Goal: Register for event/course

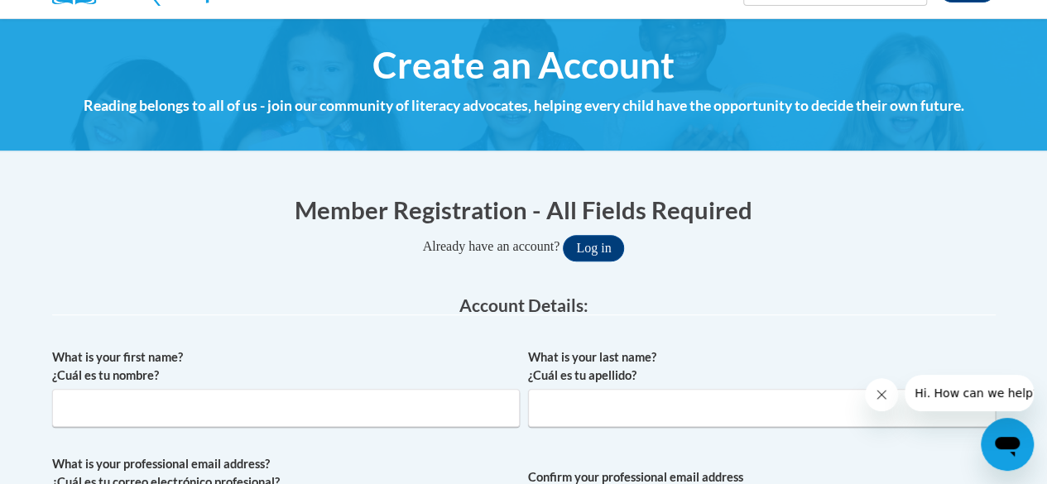
scroll to position [161, 0]
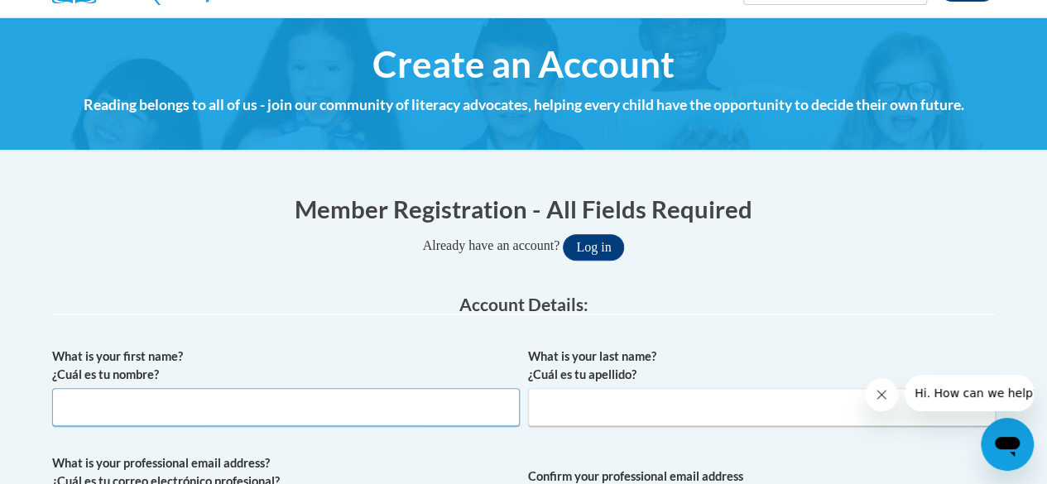
click at [190, 405] on input "What is your first name? ¿Cuál es tu nombre?" at bounding box center [286, 407] width 468 height 38
type input "megan"
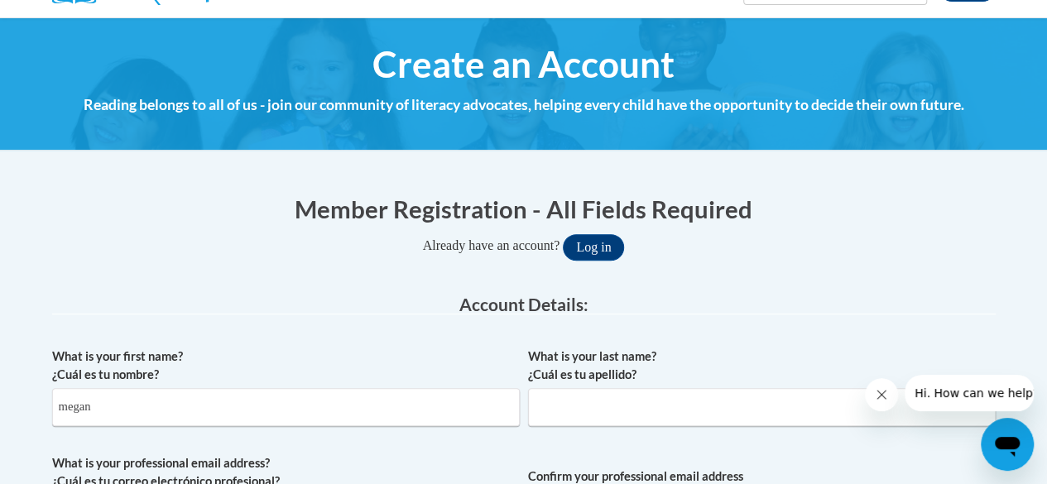
type input "rusler"
type input "megan@ruslerproduce.com"
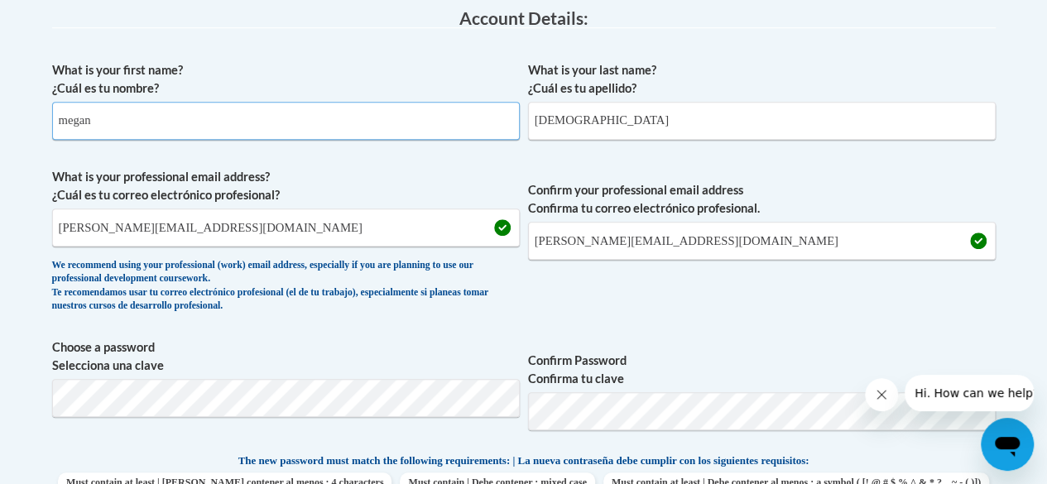
scroll to position [448, 0]
click at [800, 335] on div "What is your first name? ¿Cuál es tu nombre? megan What is your last name? ¿Cuá…" at bounding box center [524, 436] width 944 height 769
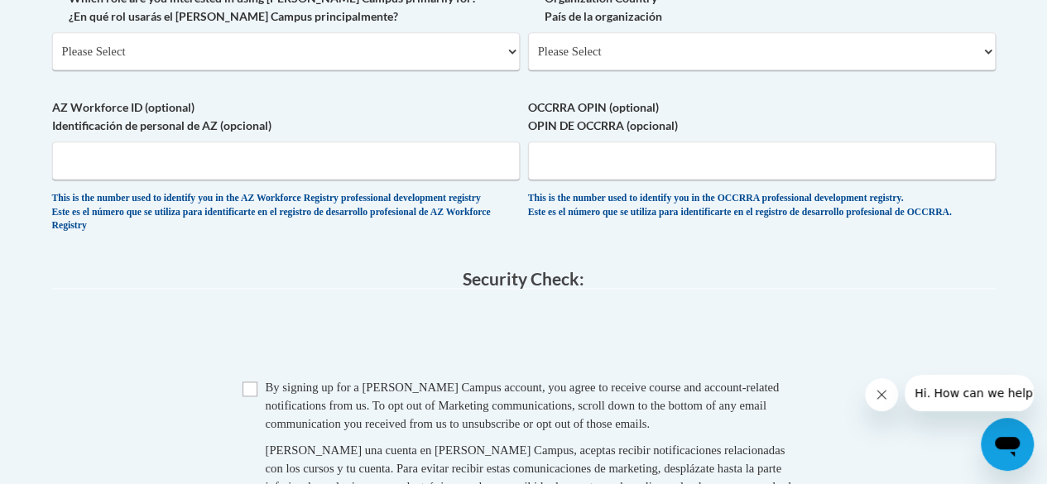
scroll to position [1084, 0]
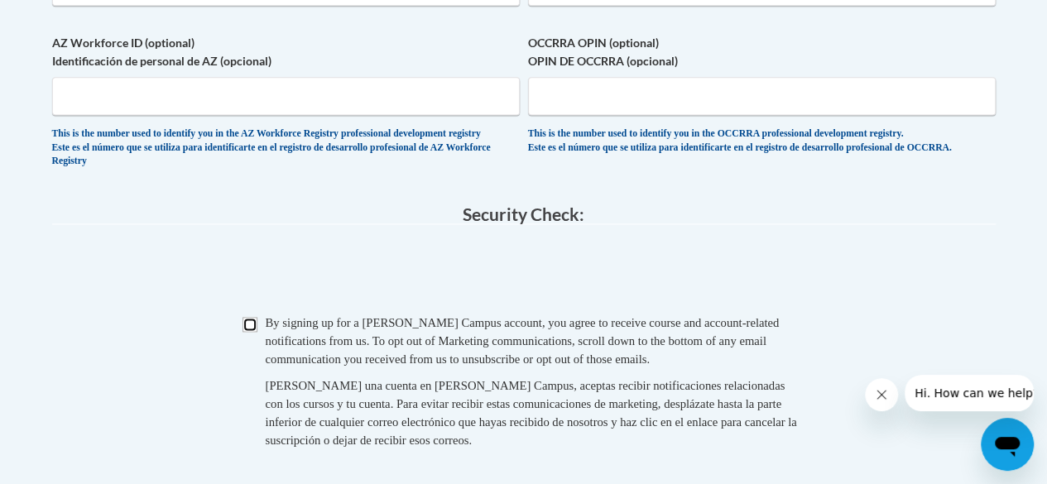
click at [248, 332] on input "Checkbox" at bounding box center [250, 324] width 15 height 15
checkbox input "true"
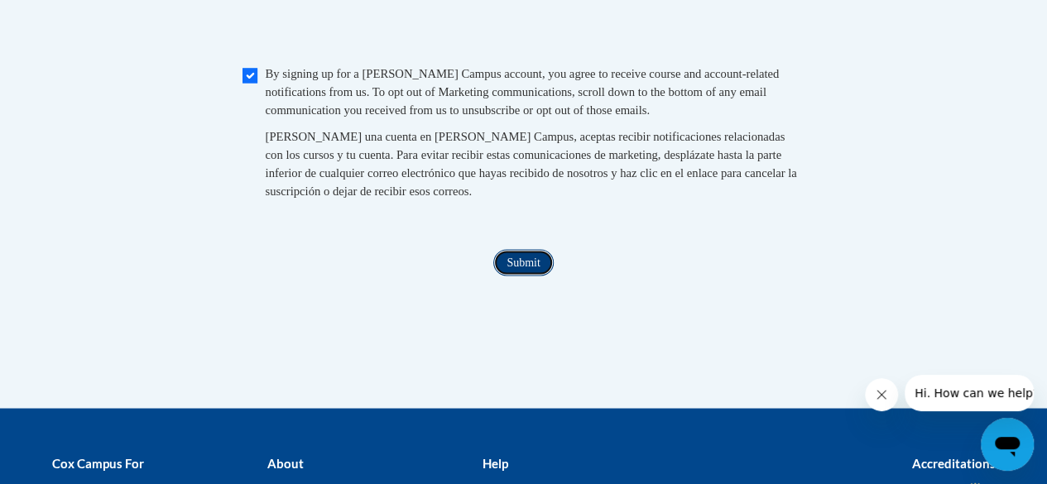
click at [533, 276] on input "Submit" at bounding box center [523, 262] width 60 height 26
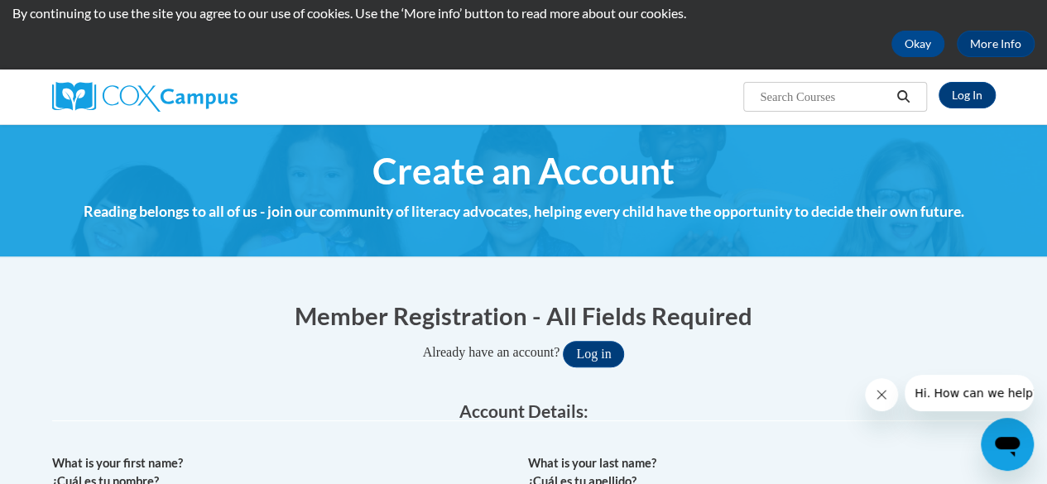
scroll to position [0, 0]
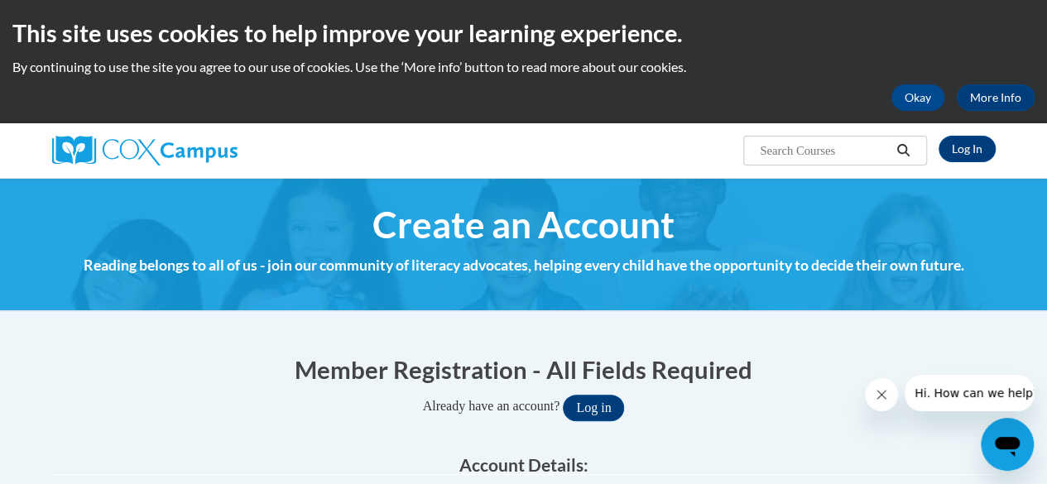
click at [778, 225] on h1 "Create an Account" at bounding box center [524, 225] width 944 height 44
click at [936, 92] on button "Okay" at bounding box center [918, 97] width 53 height 26
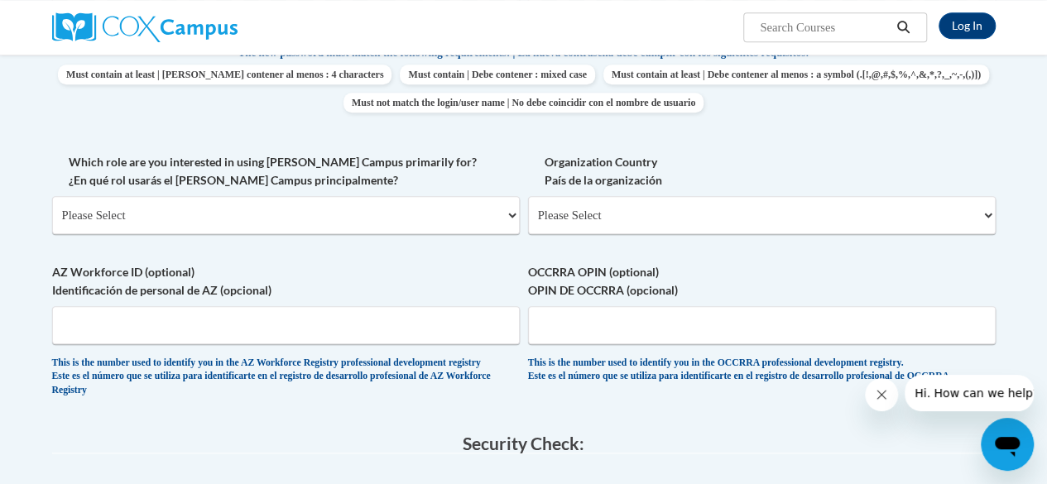
scroll to position [732, 0]
click at [427, 219] on select "Please Select College/University | Colegio/Universidad Community/Nonprofit Part…" at bounding box center [286, 214] width 468 height 38
select select "fbf2d438-af2f-41f8-98f1-81c410e29de3"
click at [52, 195] on select "Please Select College/University | Colegio/Universidad Community/Nonprofit Part…" at bounding box center [286, 214] width 468 height 38
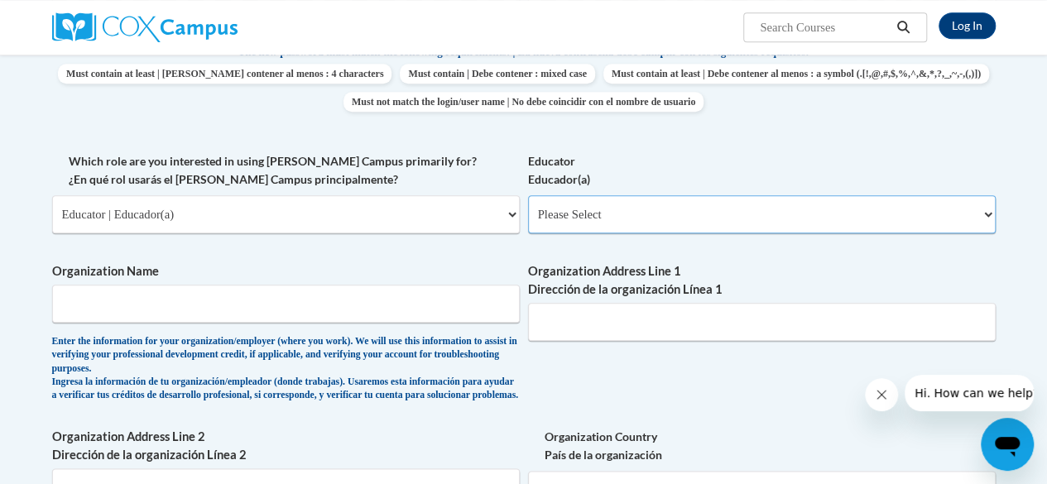
click at [629, 214] on select "Please Select Early Learning/Daycare Teacher/Family Home Care Provider | Maestr…" at bounding box center [762, 214] width 468 height 38
select select "8e40623d-54d0-45cd-9f92-5df65cd3f8cf"
click at [528, 195] on select "Please Select Early Learning/Daycare Teacher/Family Home Care Provider | Maestr…" at bounding box center [762, 214] width 468 height 38
click at [293, 310] on input "Organization Name" at bounding box center [286, 304] width 468 height 38
type input "Pueblo District 60"
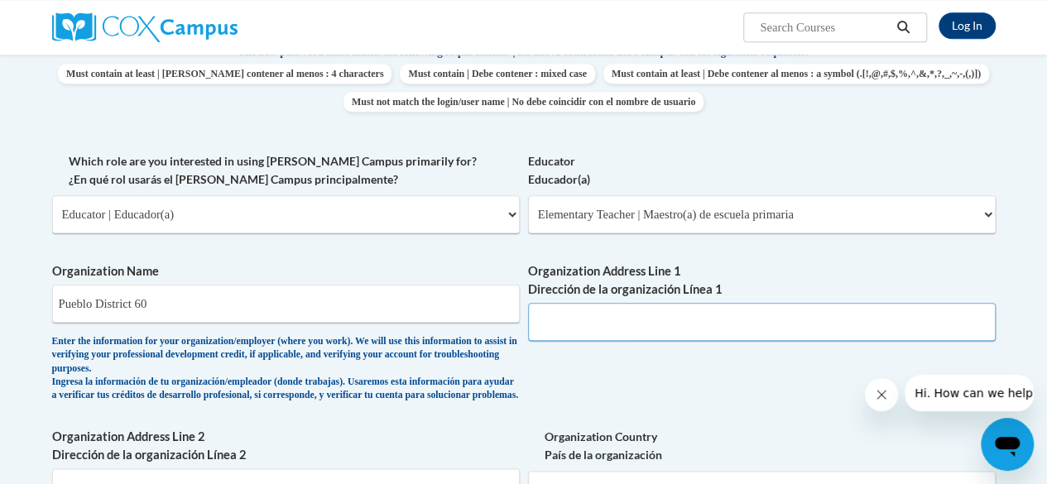
click at [619, 327] on input "Organization Address Line 1 Dirección de la organización Línea 1" at bounding box center [762, 322] width 468 height 38
type input "2251 avondale blvd"
click at [657, 370] on div "What is your first name? ¿Cuál es tu nombre? megan What is your last name? ¿Cuá…" at bounding box center [524, 166] width 944 height 1044
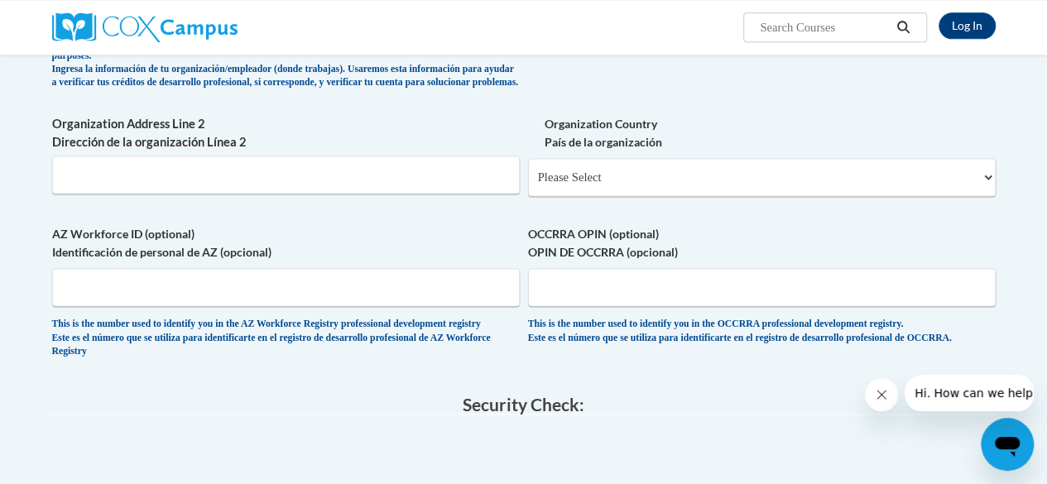
scroll to position [1298, 0]
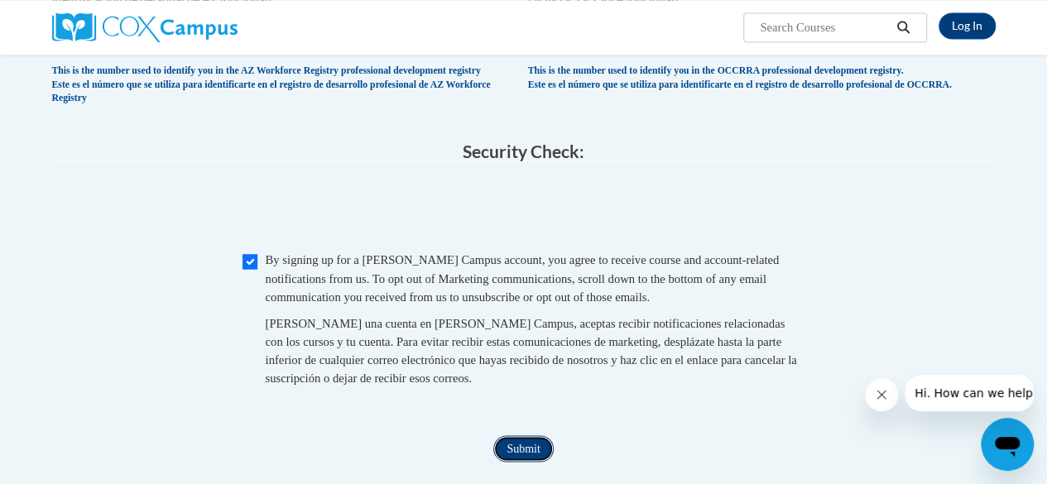
click at [530, 462] on input "Submit" at bounding box center [523, 449] width 60 height 26
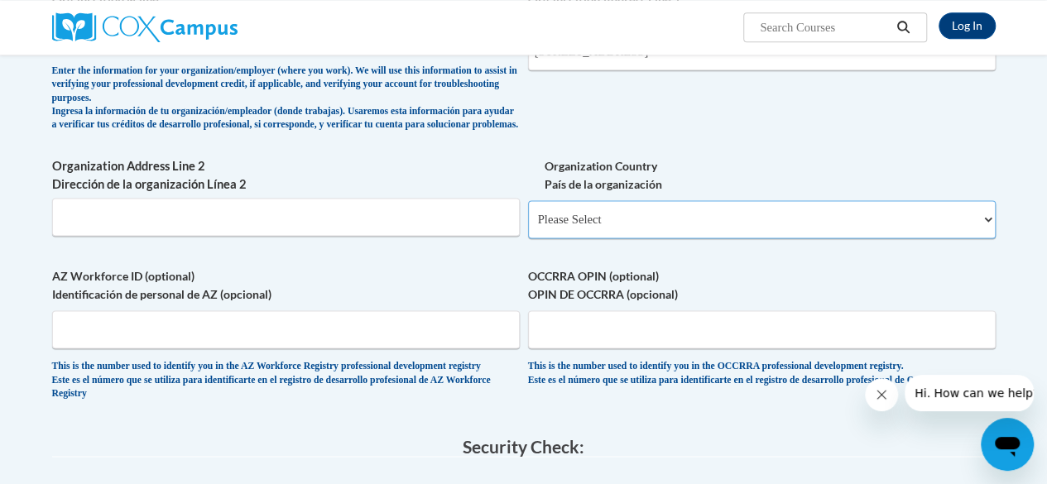
scroll to position [1002, 0]
click at [710, 223] on select "Please Select United States | Estados Unidos Outside of the United States | Fue…" at bounding box center [762, 220] width 468 height 38
select select "ad49bcad-a171-4b2e-b99c-48b446064914"
click at [528, 214] on select "Please Select United States | Estados Unidos Outside of the United States | Fue…" at bounding box center [762, 220] width 468 height 38
select select
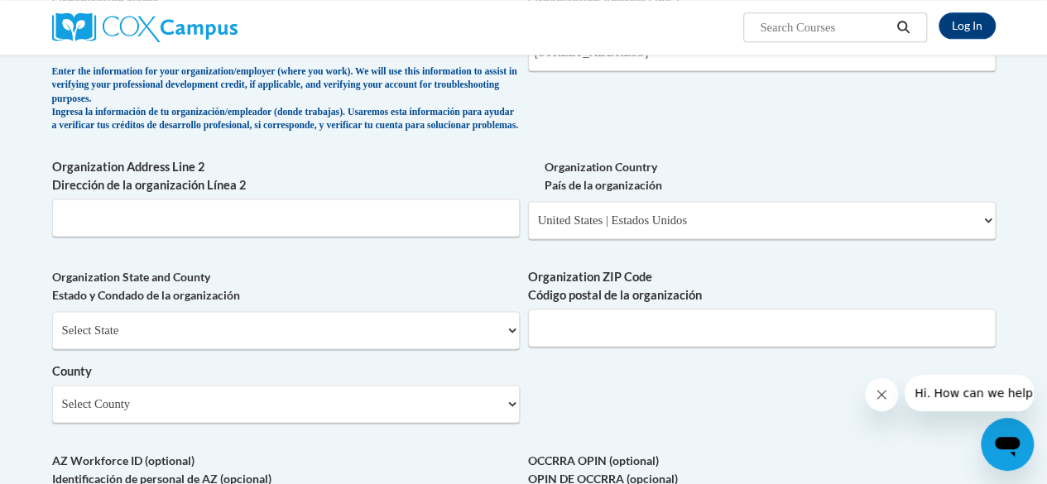
click at [423, 291] on label "Organization State and County Estado y Condado de la organización" at bounding box center [286, 286] width 468 height 36
click at [611, 347] on input "Organization ZIP Code Código postal de la organización" at bounding box center [762, 328] width 468 height 38
type input "81003"
click at [305, 410] on select "Select County Adams Alamosa Arapahoe Archuleta Baca Bent Boulder Broomfield Cha…" at bounding box center [286, 404] width 468 height 38
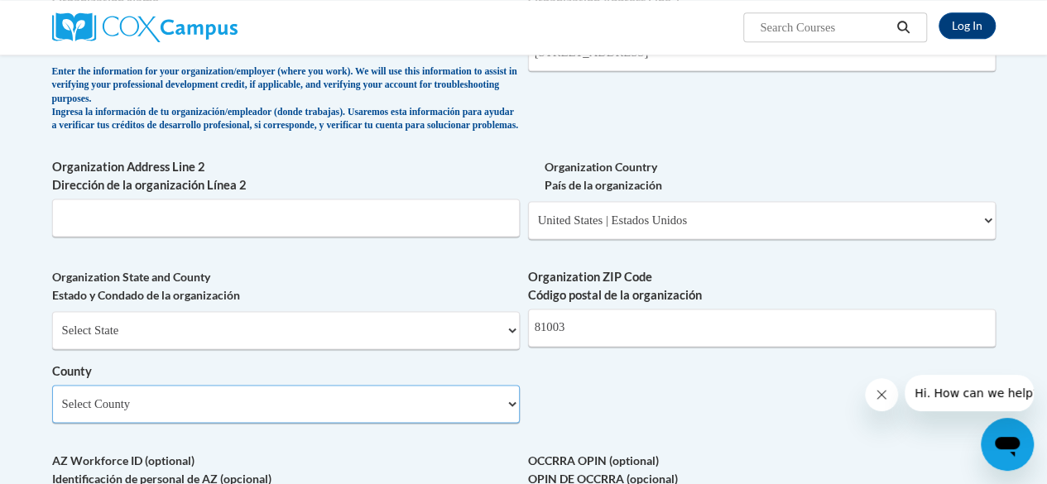
select select "Pueblo"
click at [52, 397] on select "Select County Adams Alamosa Arapahoe Archuleta Baca Bent Boulder Broomfield Cha…" at bounding box center [286, 404] width 468 height 38
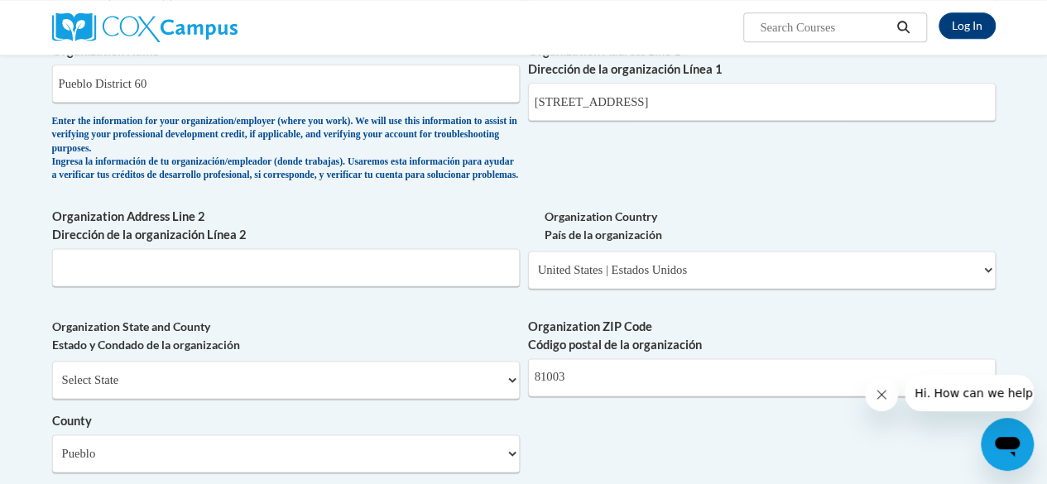
scroll to position [795, 0]
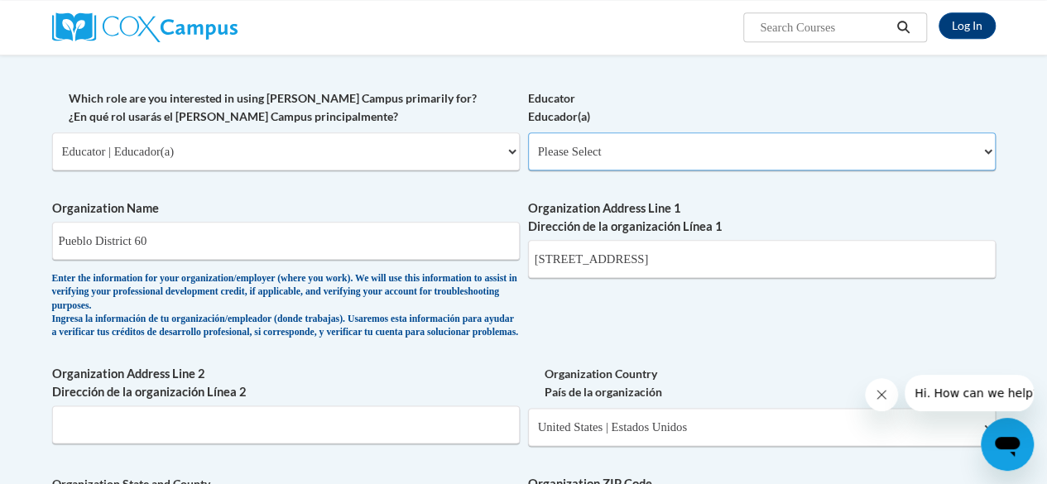
click at [702, 146] on select "Please Select Early Learning/Daycare Teacher/Family Home Care Provider | Maestr…" at bounding box center [762, 151] width 468 height 38
select select "8e40623d-54d0-45cd-9f92-5df65cd3f8cf"
click at [528, 132] on select "Please Select Early Learning/Daycare Teacher/Family Home Care Provider | Maestr…" at bounding box center [762, 151] width 468 height 38
select select "null"
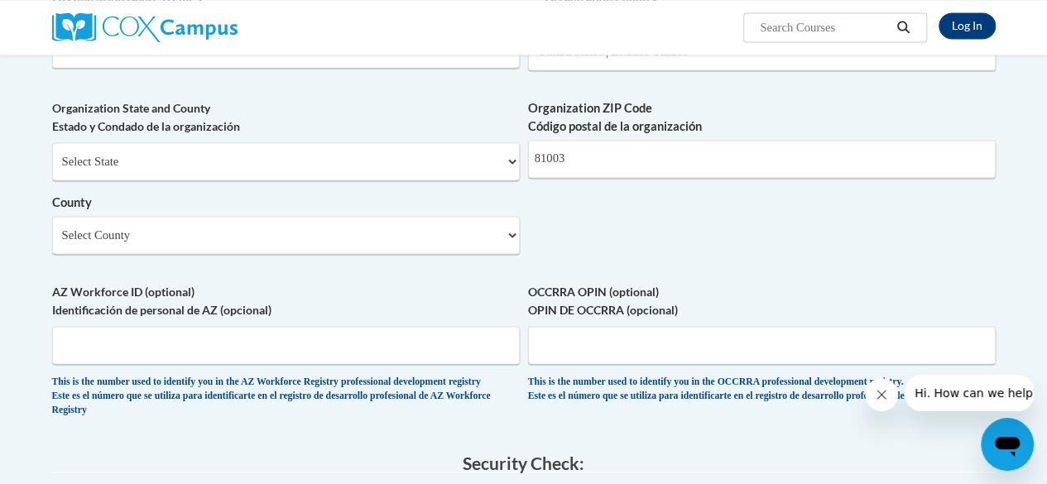
scroll to position [1170, 0]
click at [460, 267] on div "Organization State and County Estado y Condado de la organización Select State …" at bounding box center [286, 183] width 468 height 167
click at [455, 255] on select "Select County Adams Alamosa Arapahoe Archuleta Baca Bent Boulder Broomfield Cha…" at bounding box center [286, 236] width 468 height 38
select select "Pueblo"
click at [52, 229] on select "Select County Adams Alamosa Arapahoe Archuleta Baca Bent Boulder Broomfield Cha…" at bounding box center [286, 236] width 468 height 38
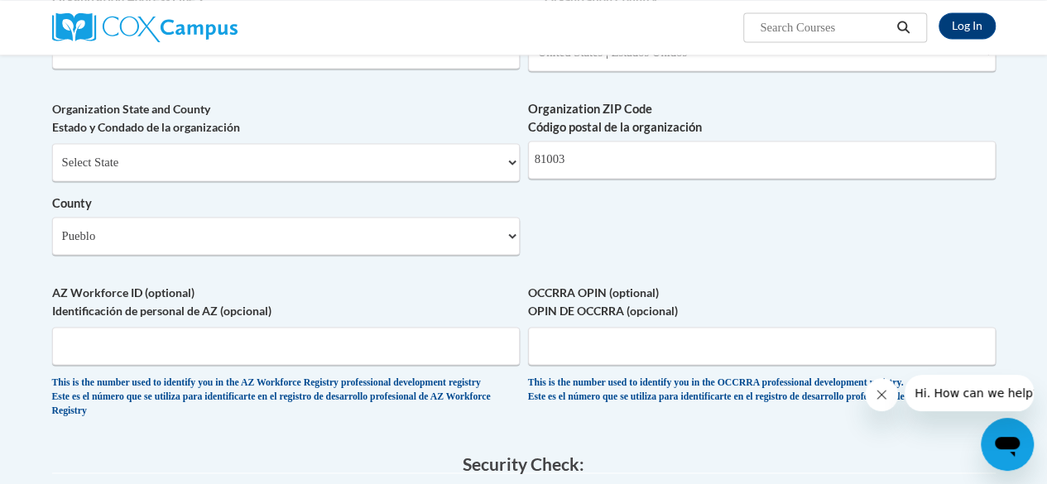
click at [880, 397] on icon "Close message from company" at bounding box center [882, 395] width 8 height 8
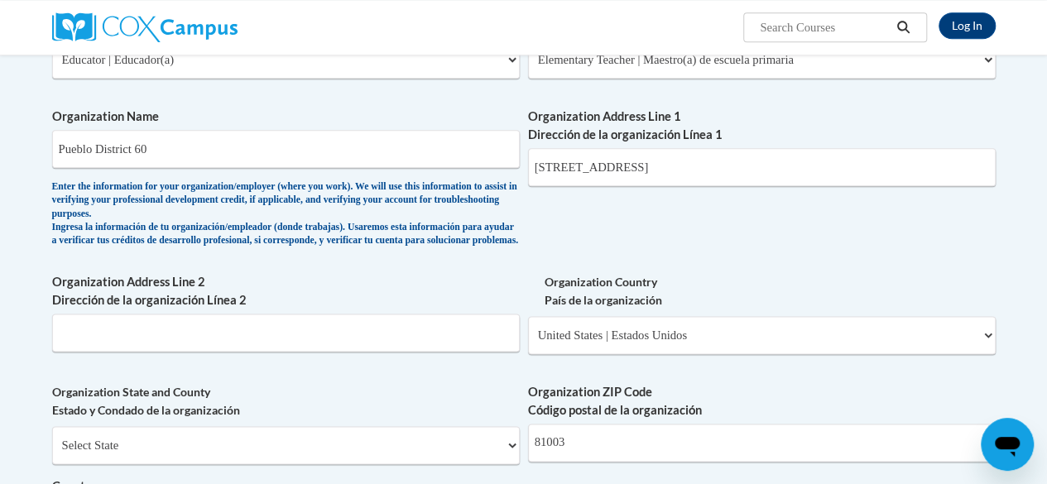
scroll to position [867, 0]
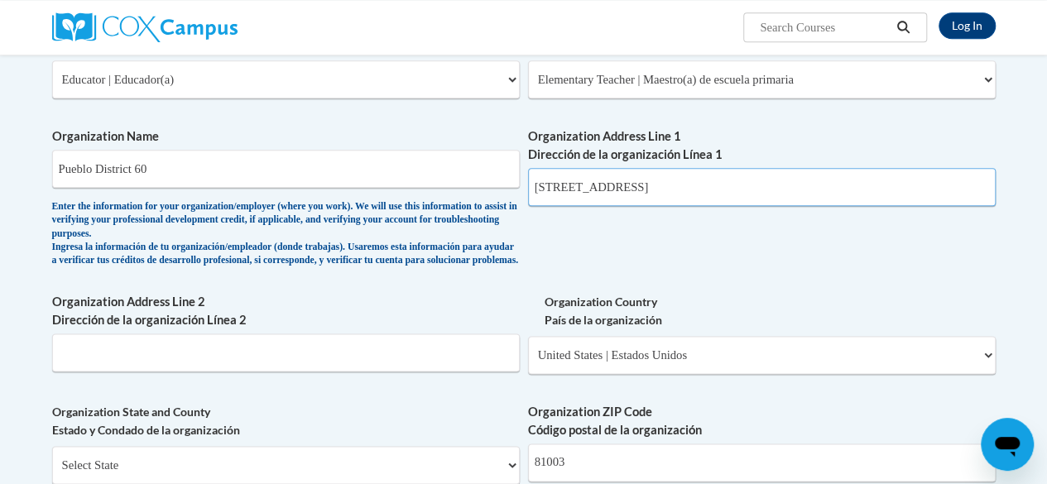
click at [682, 189] on input "2251 avondale blvd" at bounding box center [762, 187] width 468 height 38
type input "2"
type input "315 west 11th street"
click at [719, 239] on div "What is your first name? ¿Cuál es tu nombre? megan What is your last name? ¿Cuá…" at bounding box center [524, 123] width 944 height 1228
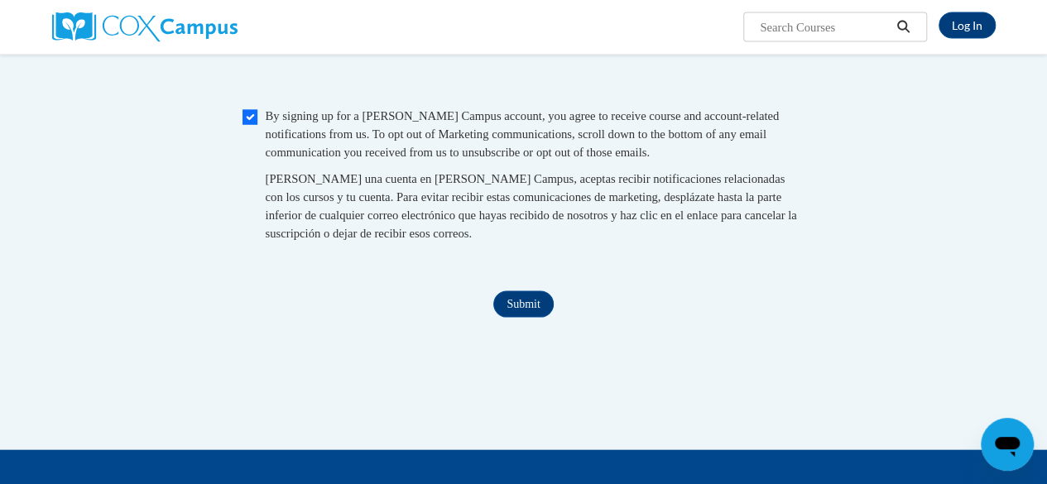
scroll to position [1687, 0]
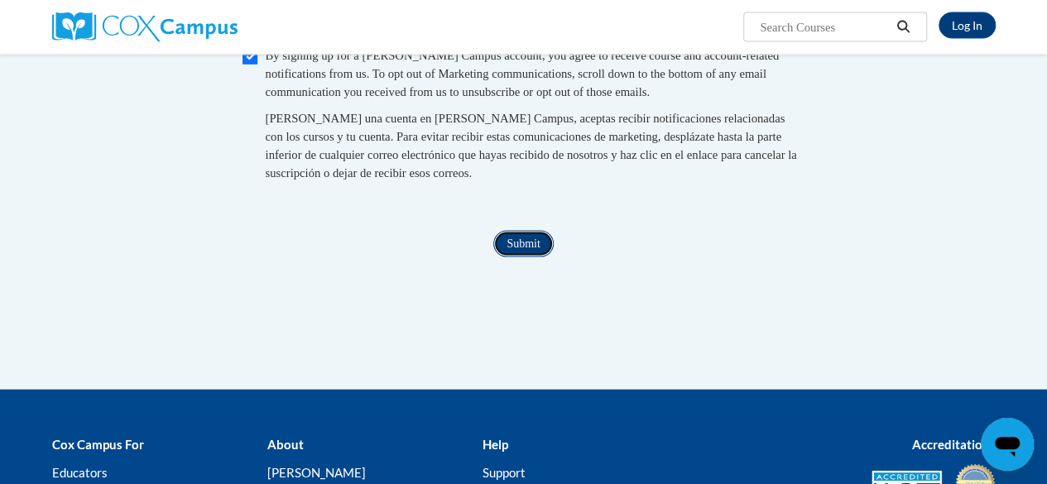
click at [528, 258] on input "Submit" at bounding box center [523, 244] width 60 height 26
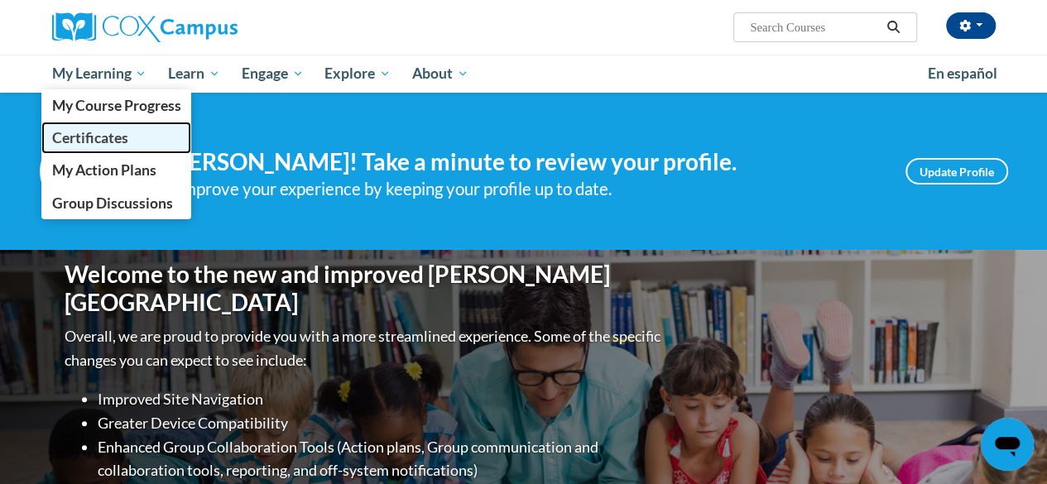
click at [93, 129] on span "Certificates" at bounding box center [89, 137] width 76 height 17
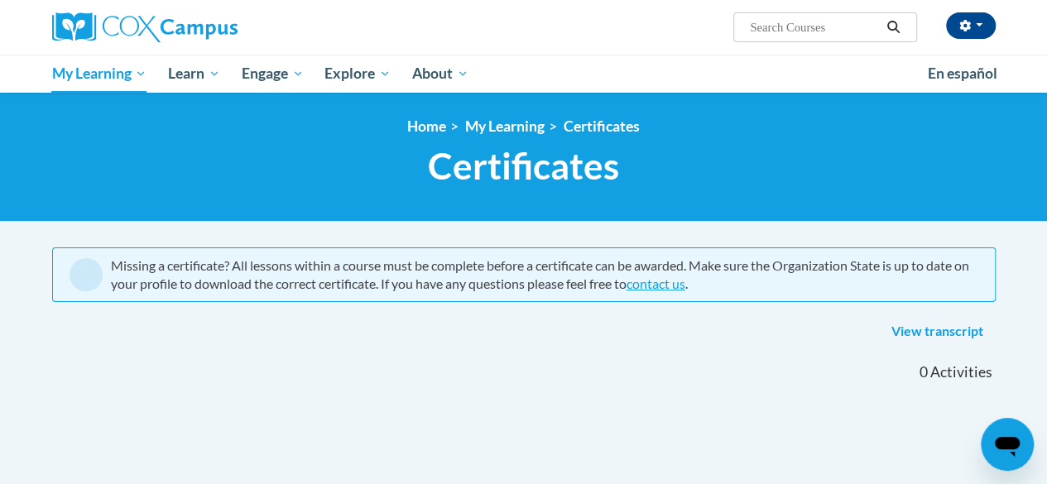
click at [805, 25] on input "Search..." at bounding box center [814, 27] width 132 height 20
type input "systematic"
click at [888, 31] on icon "Search" at bounding box center [893, 27] width 15 height 12
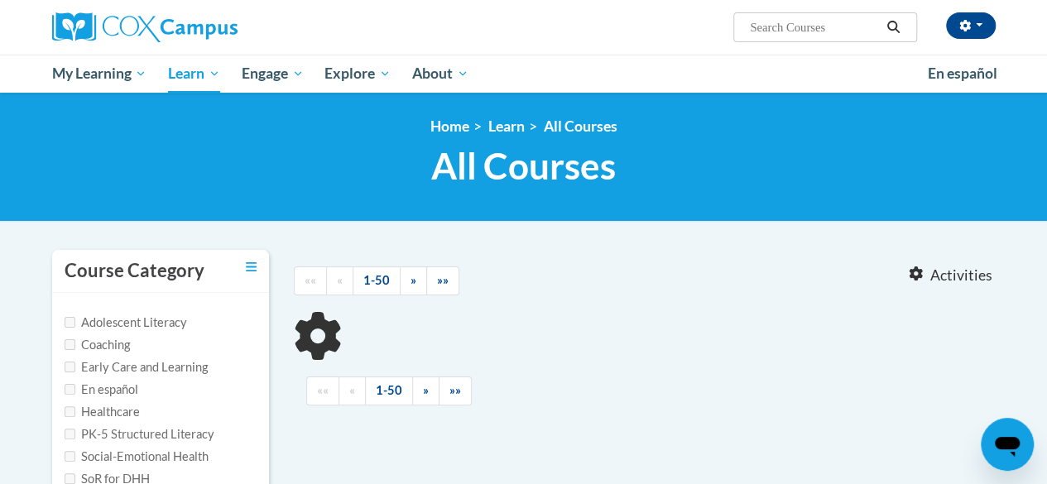
type input "systematic"
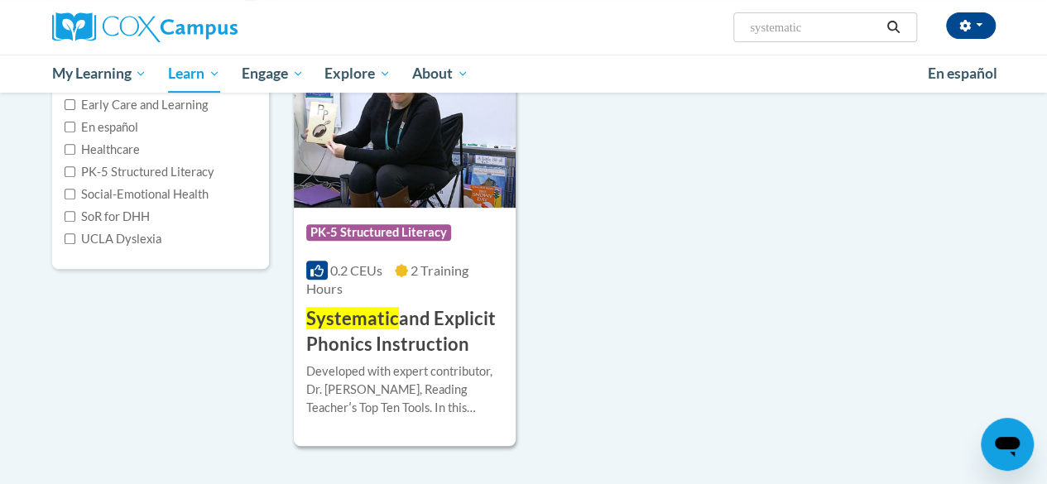
scroll to position [262, 0]
click at [344, 298] on div "0.2 CEUs 2 Training Hours" at bounding box center [404, 280] width 197 height 36
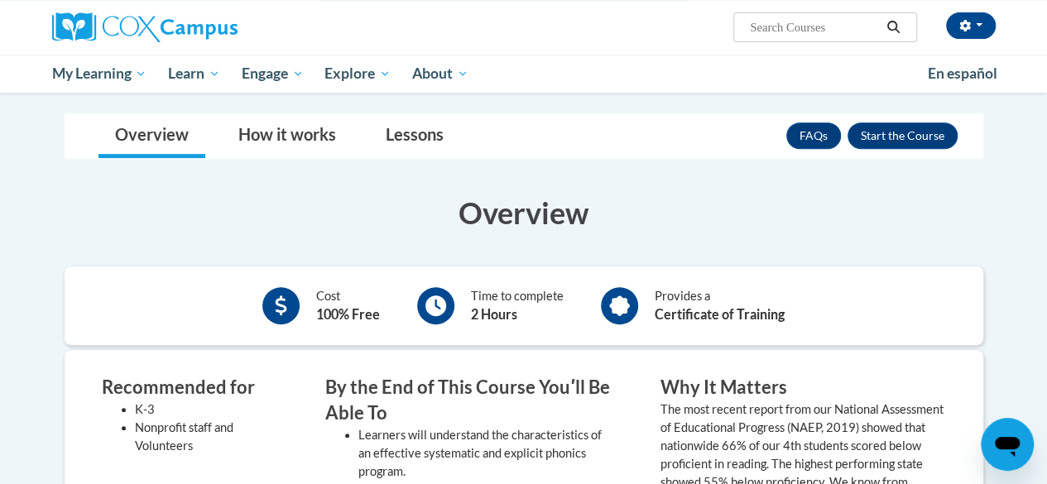
scroll to position [272, 0]
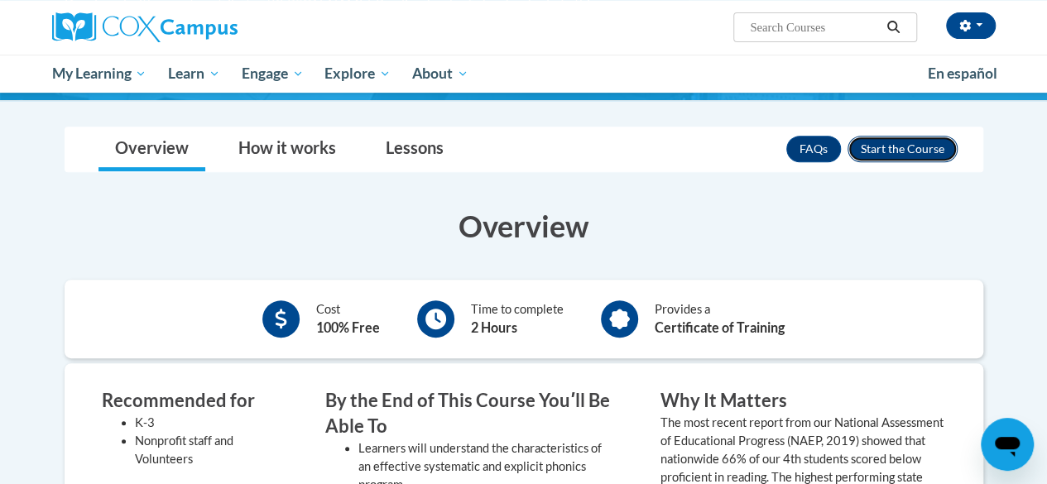
click at [911, 151] on button "Enroll" at bounding box center [903, 149] width 110 height 26
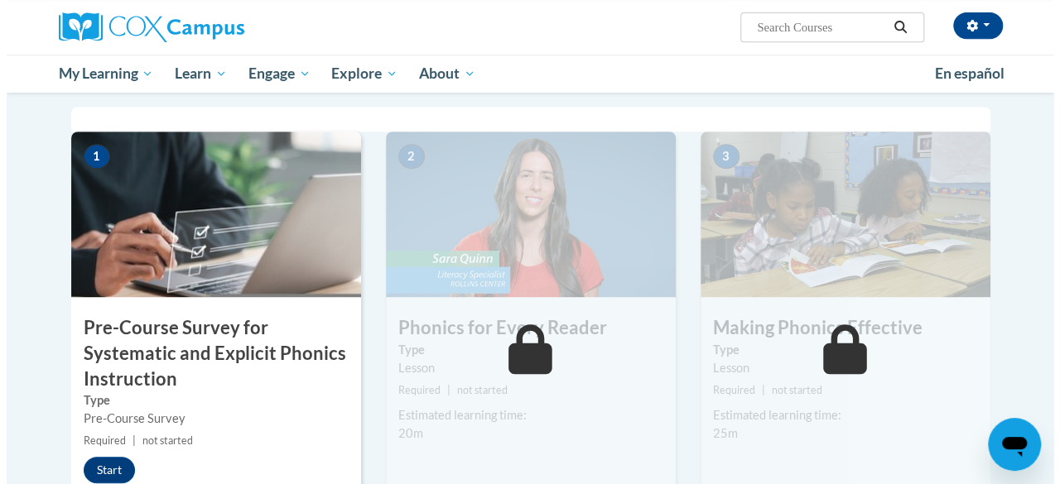
scroll to position [383, 0]
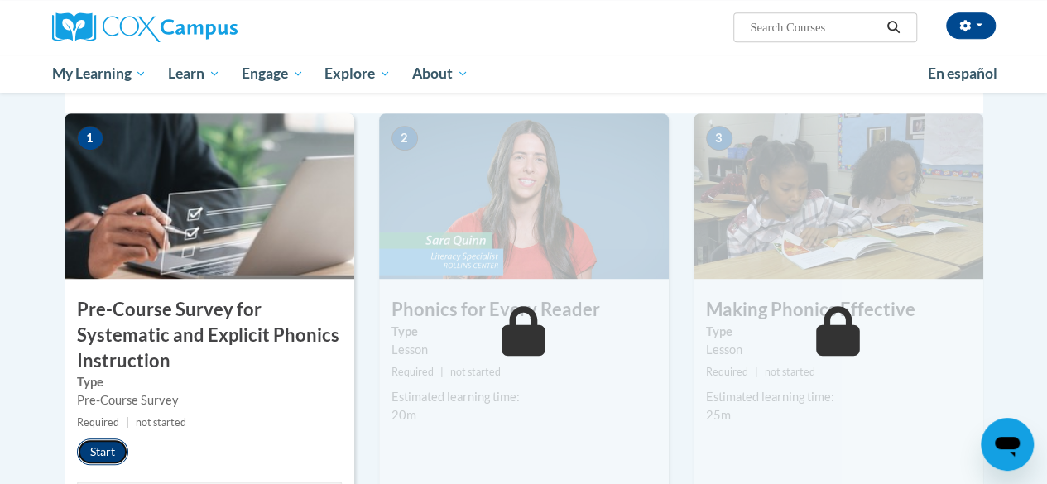
click at [110, 455] on button "Start" at bounding box center [102, 452] width 51 height 26
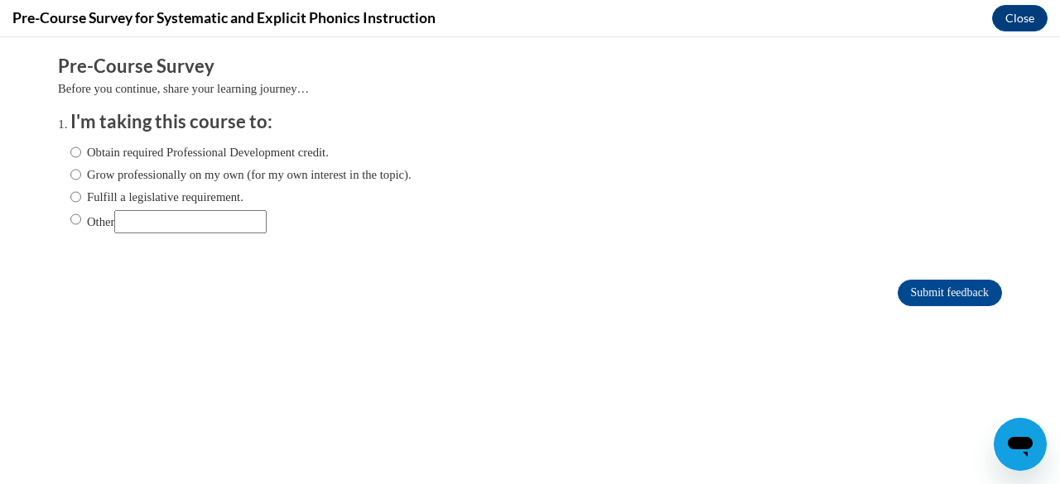
scroll to position [0, 0]
click at [70, 149] on input "Obtain required Professional Development credit." at bounding box center [75, 152] width 11 height 18
radio input "true"
click at [948, 289] on input "Submit feedback" at bounding box center [950, 293] width 104 height 26
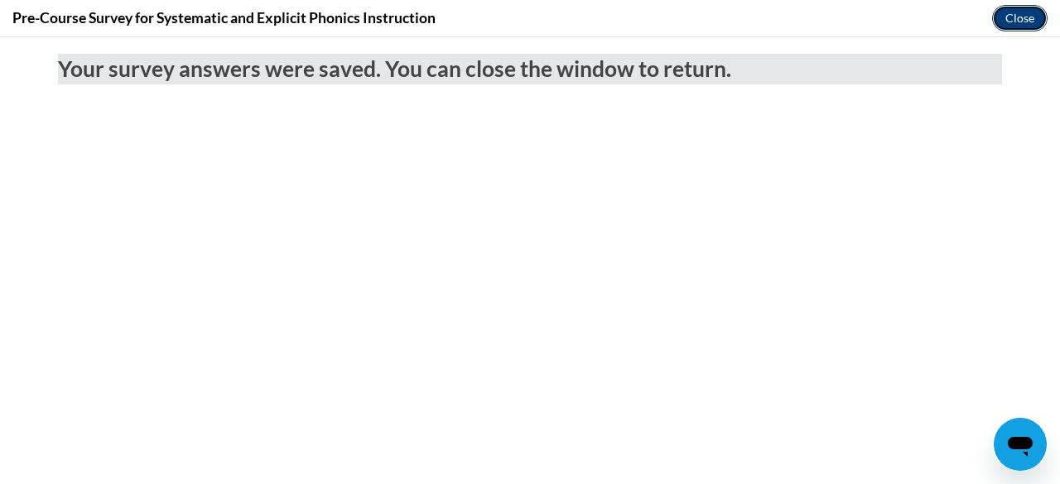
click at [1020, 12] on button "Close" at bounding box center [1019, 18] width 55 height 26
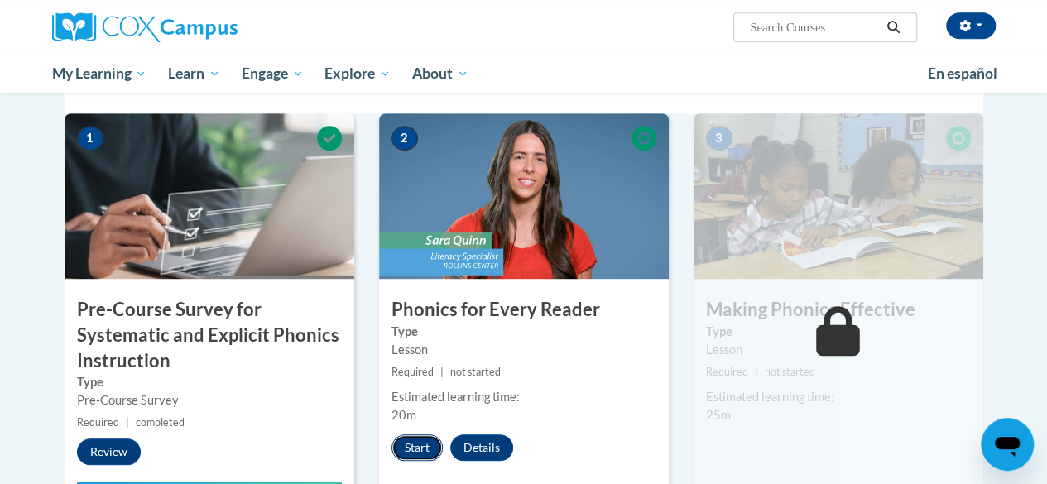
click at [417, 445] on button "Start" at bounding box center [417, 448] width 51 height 26
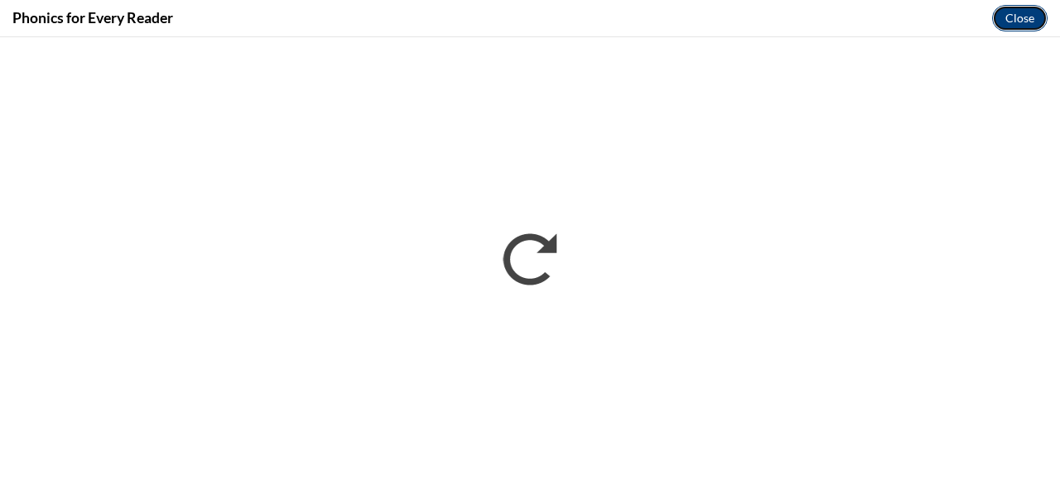
click at [1028, 17] on button "Close" at bounding box center [1019, 18] width 55 height 26
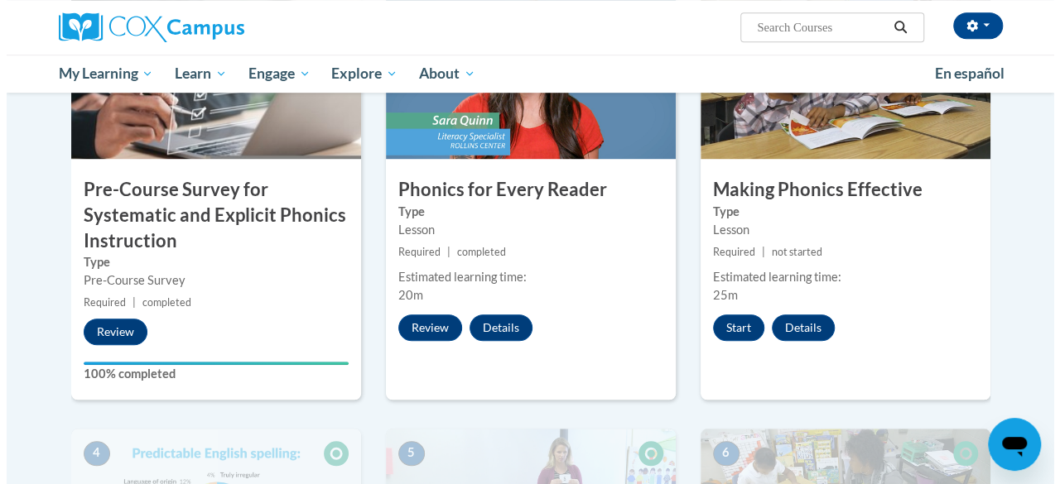
scroll to position [509, 0]
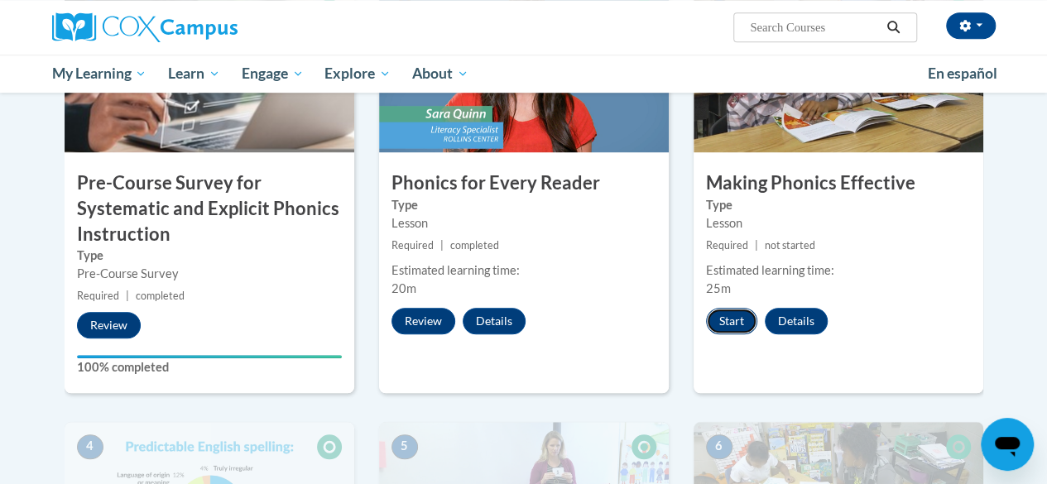
click at [740, 321] on button "Start" at bounding box center [731, 321] width 51 height 26
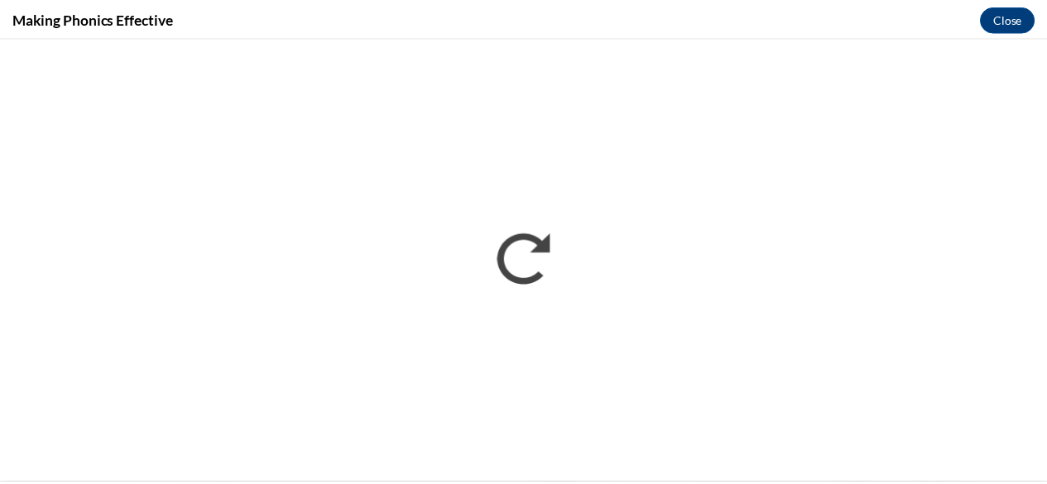
scroll to position [0, 0]
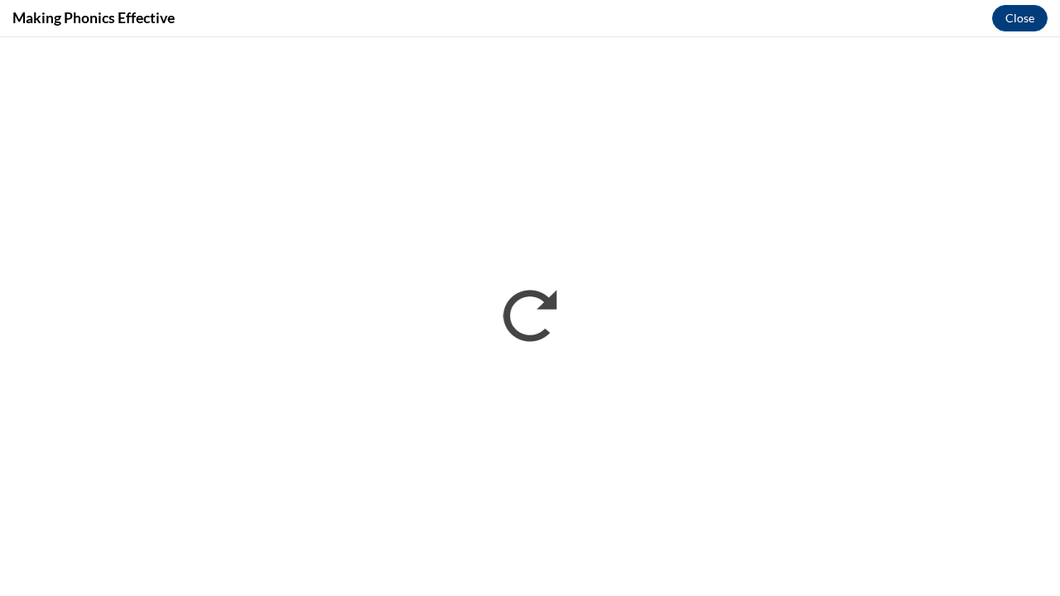
click at [984, 484] on iframe "</div></body> </html>" at bounding box center [530, 316] width 1060 height 559
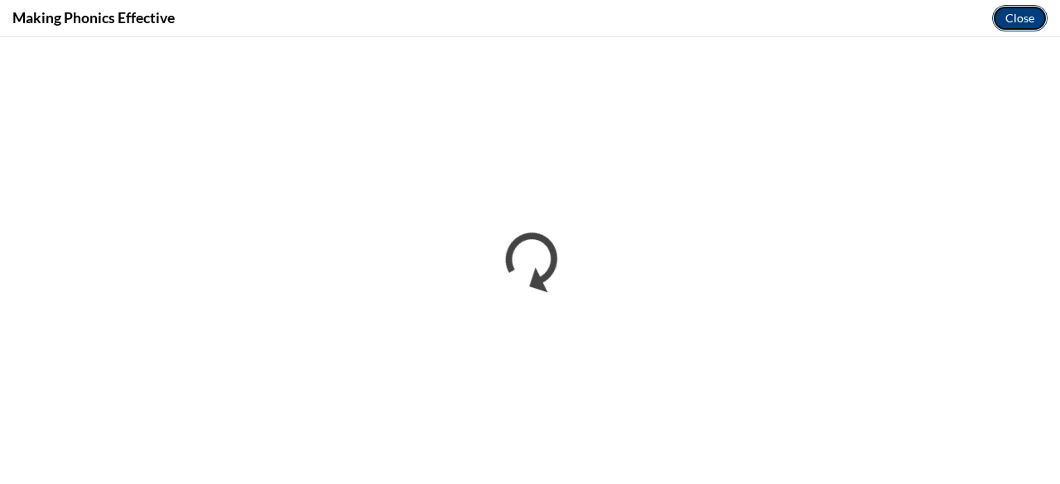
click at [1012, 24] on button "Close" at bounding box center [1019, 18] width 55 height 26
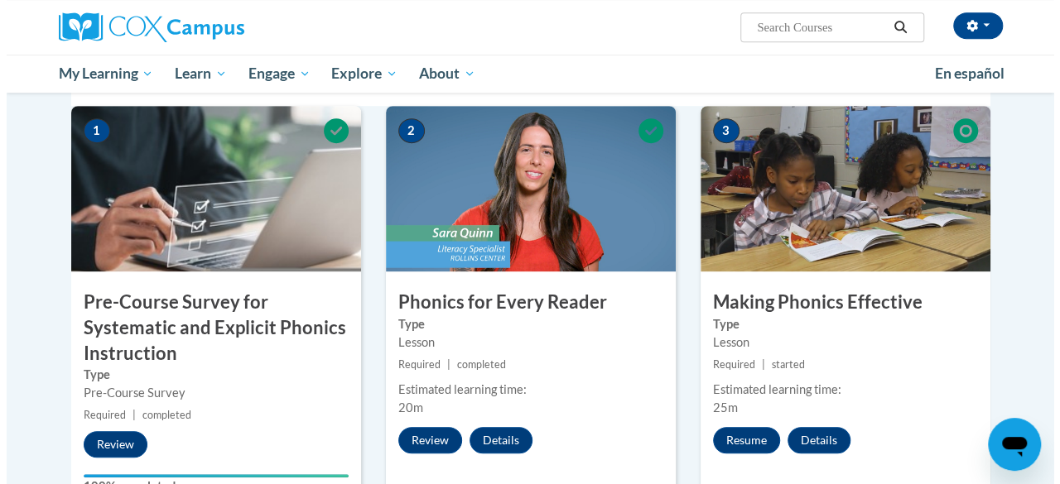
scroll to position [389, 0]
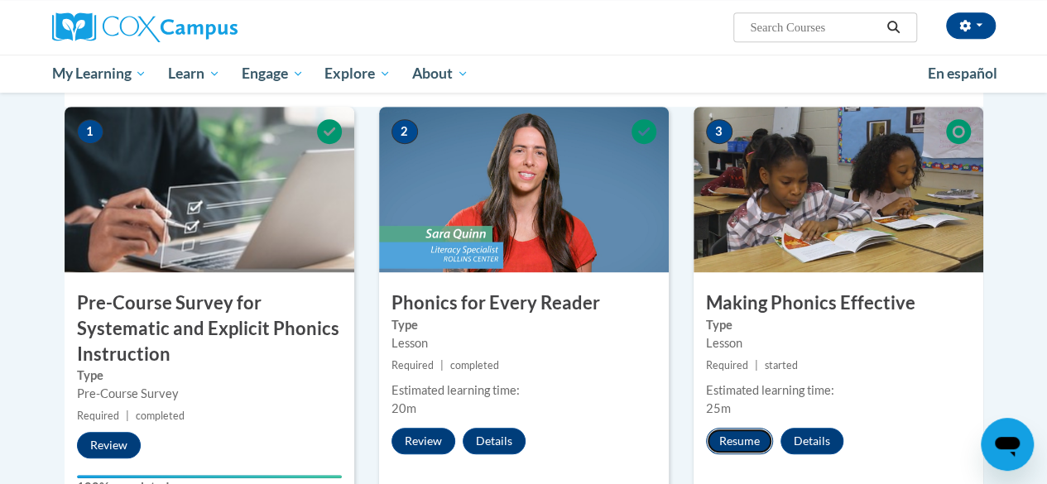
click at [739, 435] on button "Resume" at bounding box center [739, 441] width 67 height 26
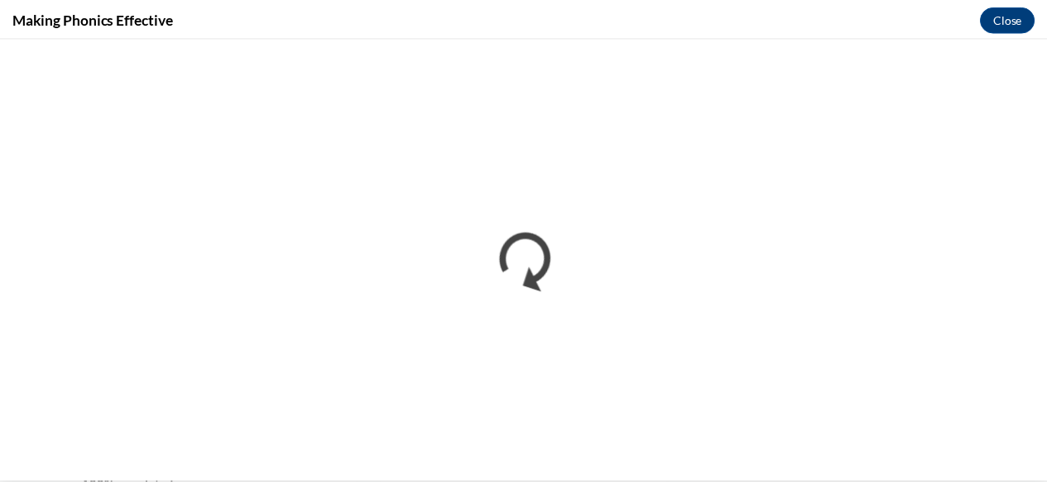
scroll to position [0, 0]
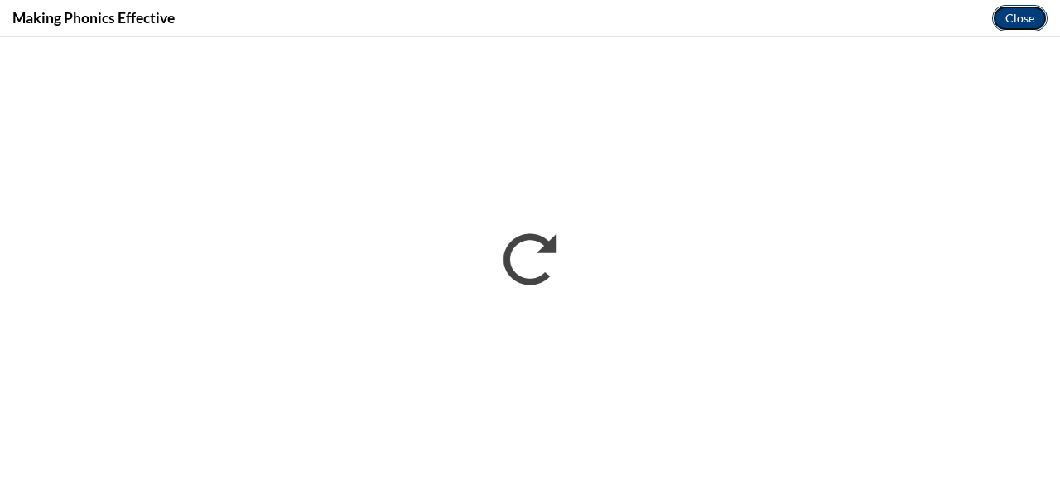
click at [1023, 22] on button "Close" at bounding box center [1019, 18] width 55 height 26
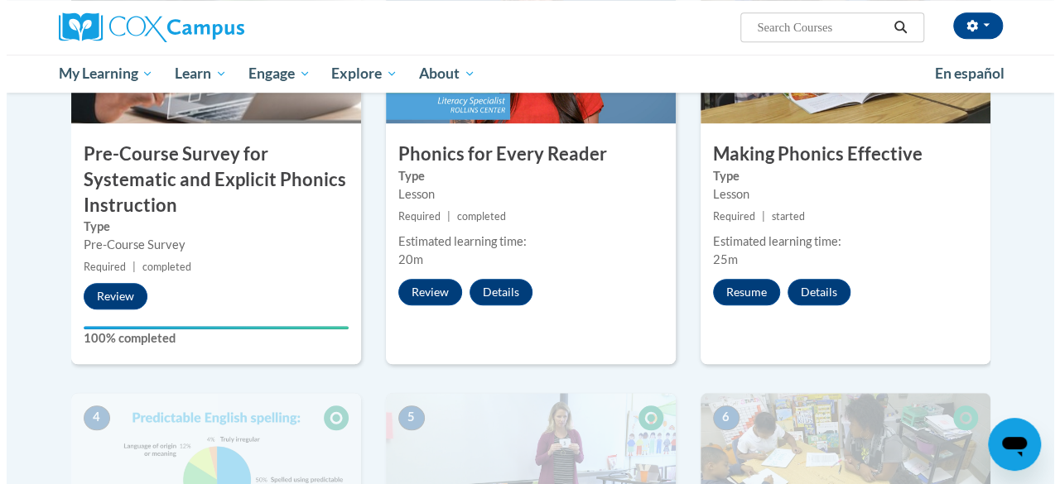
scroll to position [539, 0]
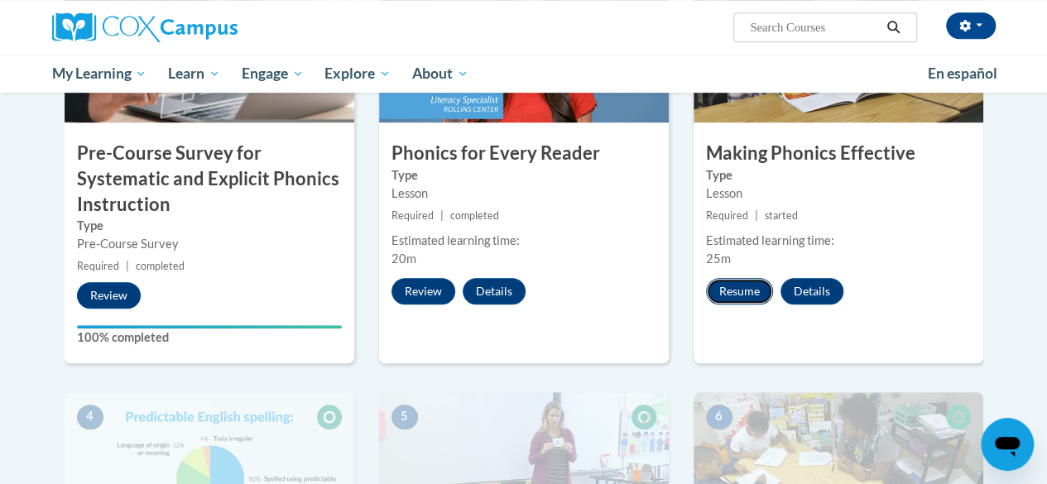
click at [724, 293] on button "Resume" at bounding box center [739, 291] width 67 height 26
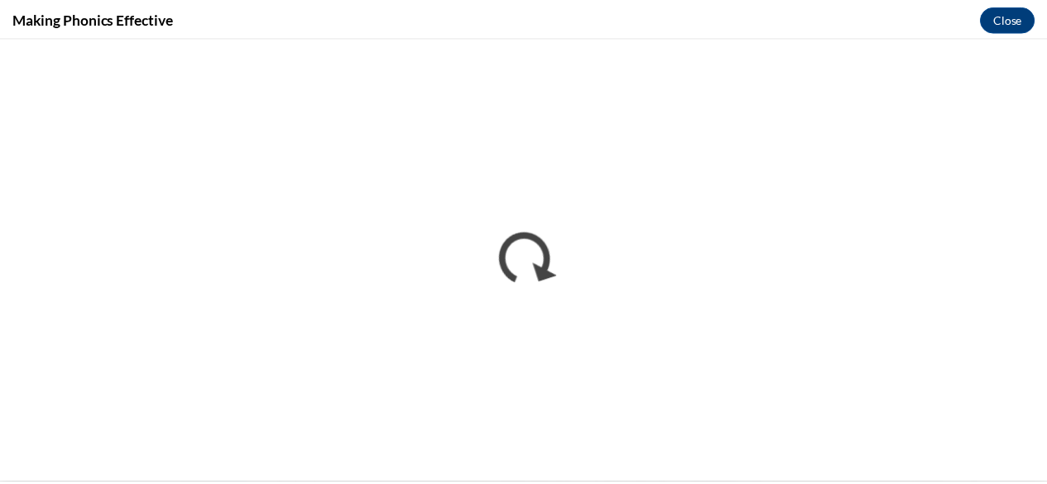
scroll to position [0, 0]
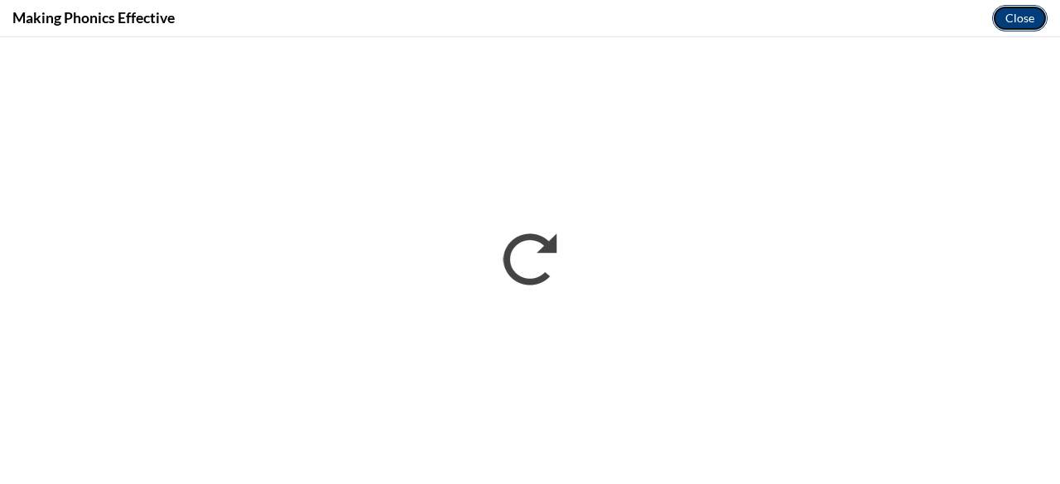
click at [1010, 24] on button "Close" at bounding box center [1019, 18] width 55 height 26
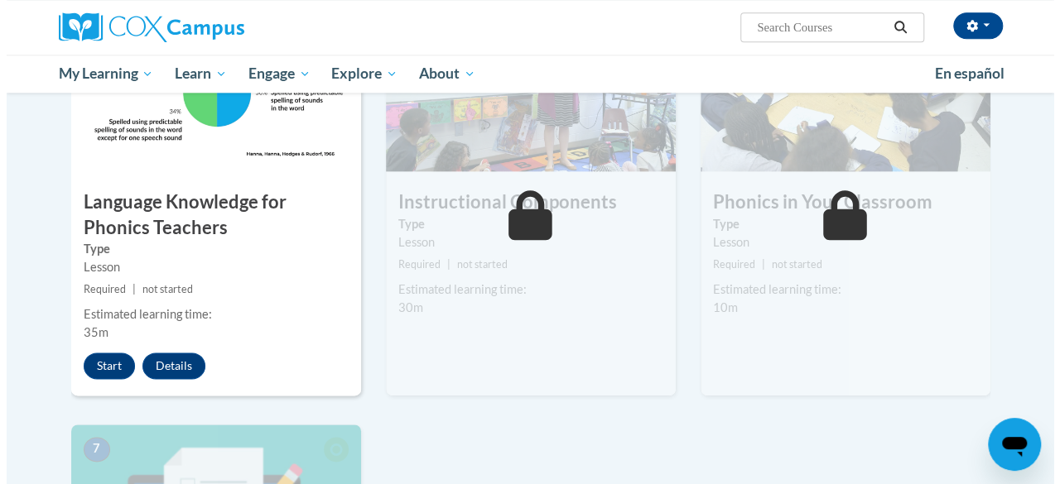
scroll to position [930, 0]
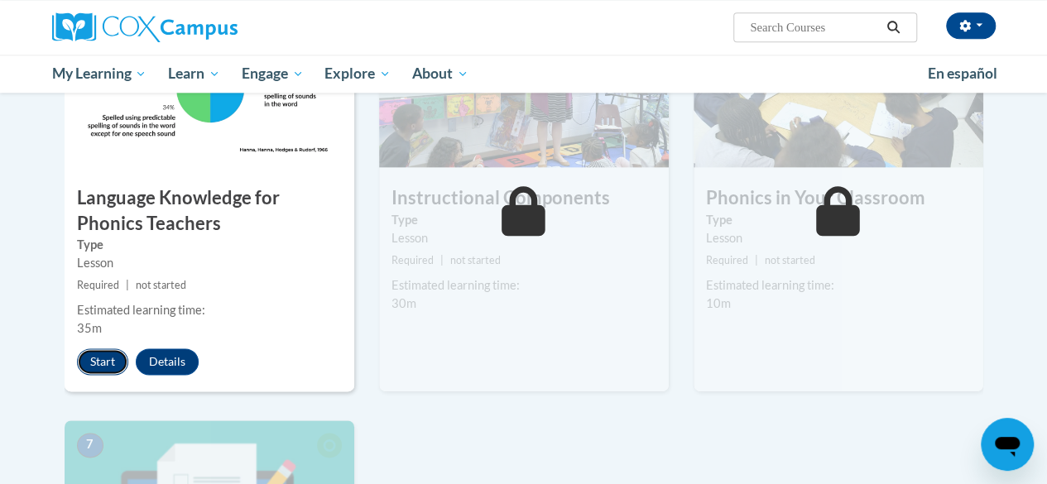
click at [89, 367] on button "Start" at bounding box center [102, 362] width 51 height 26
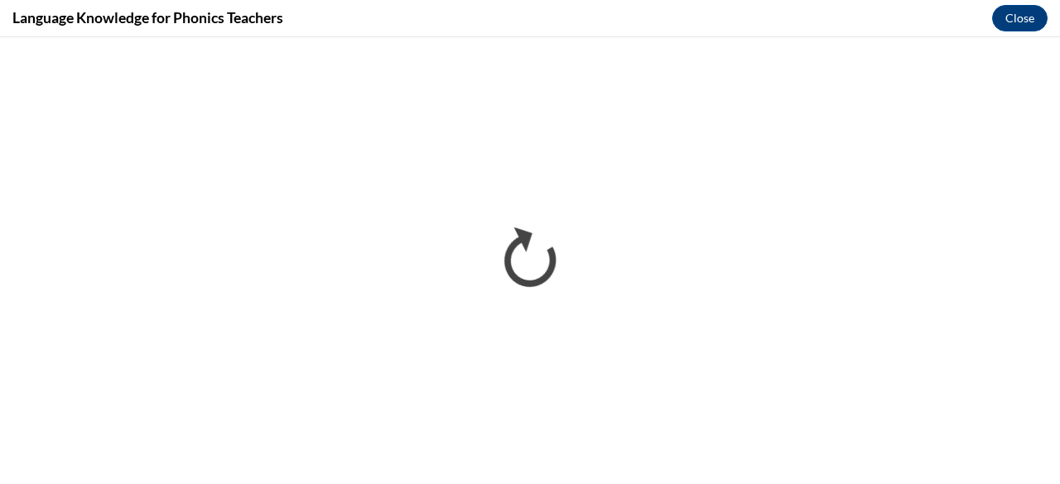
scroll to position [0, 0]
